Goal: Task Accomplishment & Management: Use online tool/utility

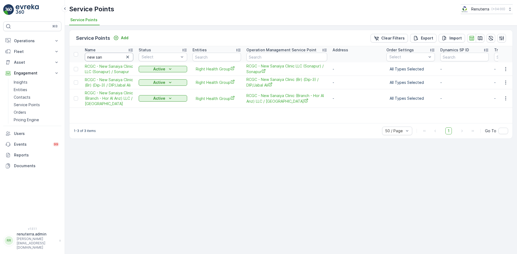
drag, startPoint x: 0, startPoint y: 0, endPoint x: 108, endPoint y: 58, distance: 122.8
click at [108, 58] on input "new san" at bounding box center [109, 57] width 48 height 9
type input "n"
type input "cente"
click at [108, 58] on input "cente" at bounding box center [109, 57] width 48 height 9
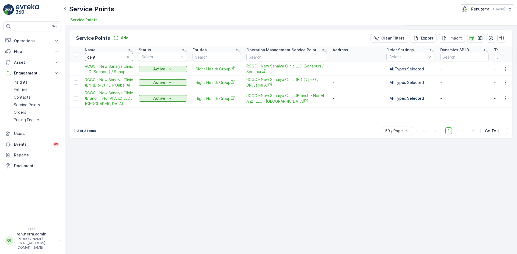
type input "centa"
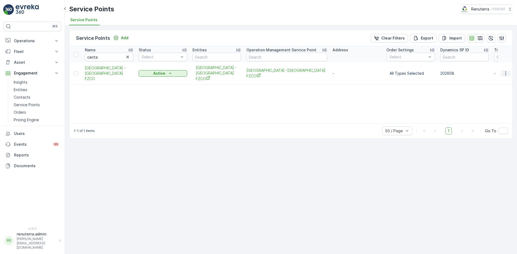
click at [504, 72] on icon "button" at bounding box center [505, 73] width 5 height 5
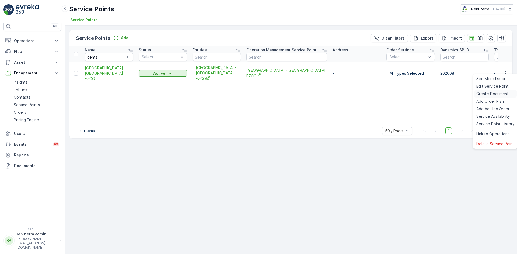
click at [492, 94] on span "Create Document" at bounding box center [492, 93] width 32 height 5
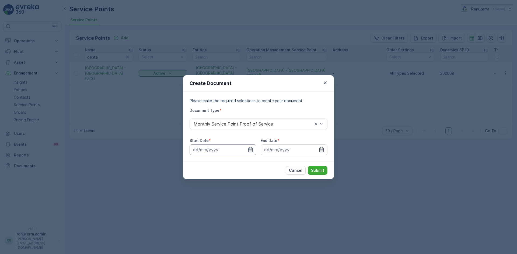
drag, startPoint x: 253, startPoint y: 150, endPoint x: 247, endPoint y: 145, distance: 8.0
click at [252, 150] on div at bounding box center [223, 150] width 67 height 11
click at [249, 150] on icon "button" at bounding box center [250, 149] width 5 height 5
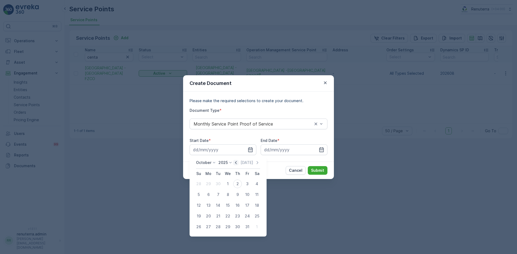
click at [236, 164] on icon "button" at bounding box center [235, 162] width 5 height 5
click at [206, 184] on div "1" at bounding box center [208, 184] width 9 height 9
type input "[DATE]"
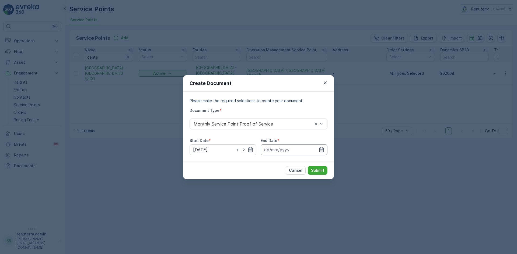
click at [324, 150] on input at bounding box center [294, 150] width 67 height 11
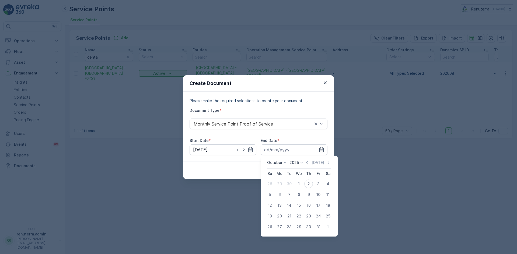
click at [309, 164] on icon "button" at bounding box center [306, 162] width 5 height 5
click at [286, 231] on button "30" at bounding box center [289, 227] width 10 height 10
type input "[DATE]"
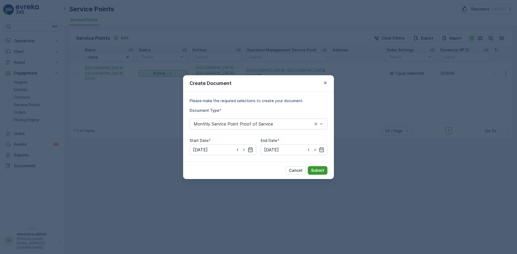
click at [317, 171] on p "Submit" at bounding box center [317, 170] width 13 height 5
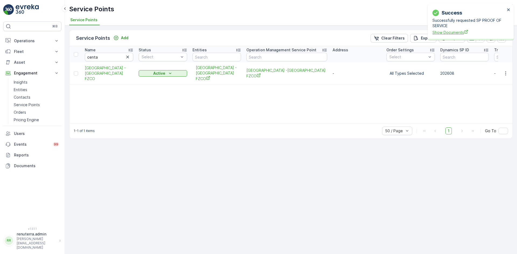
click at [457, 31] on span "Show Documents" at bounding box center [468, 33] width 73 height 6
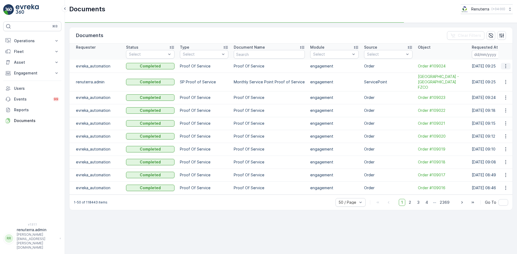
click at [510, 64] on td at bounding box center [505, 66] width 15 height 13
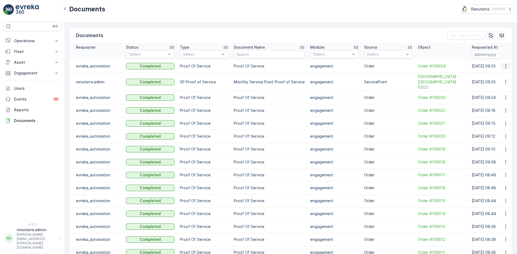
click at [506, 67] on icon "button" at bounding box center [505, 66] width 5 height 5
click at [503, 75] on span "See Details" at bounding box center [504, 74] width 21 height 5
click at [505, 80] on icon "button" at bounding box center [505, 82] width 1 height 4
click at [500, 87] on span "See Details" at bounding box center [504, 87] width 21 height 5
